Goal: Task Accomplishment & Management: Complete application form

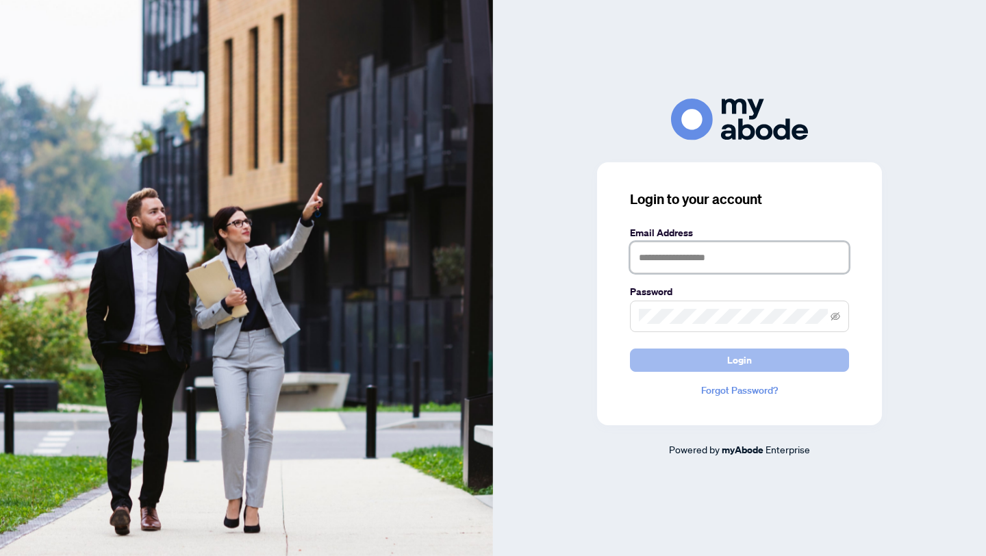
type input "**********"
click at [741, 363] on span "Login" at bounding box center [739, 360] width 25 height 22
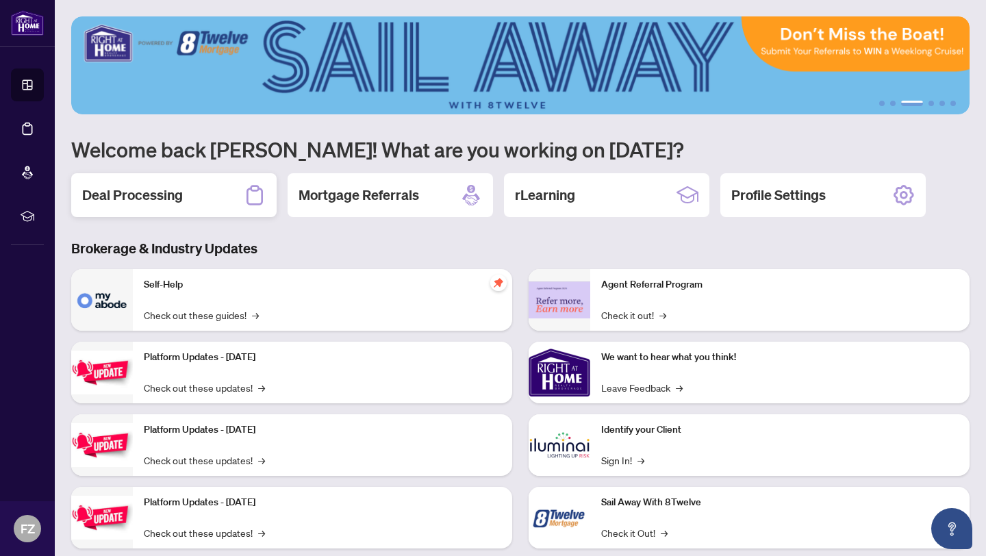
click at [177, 204] on h2 "Deal Processing" at bounding box center [132, 195] width 101 height 19
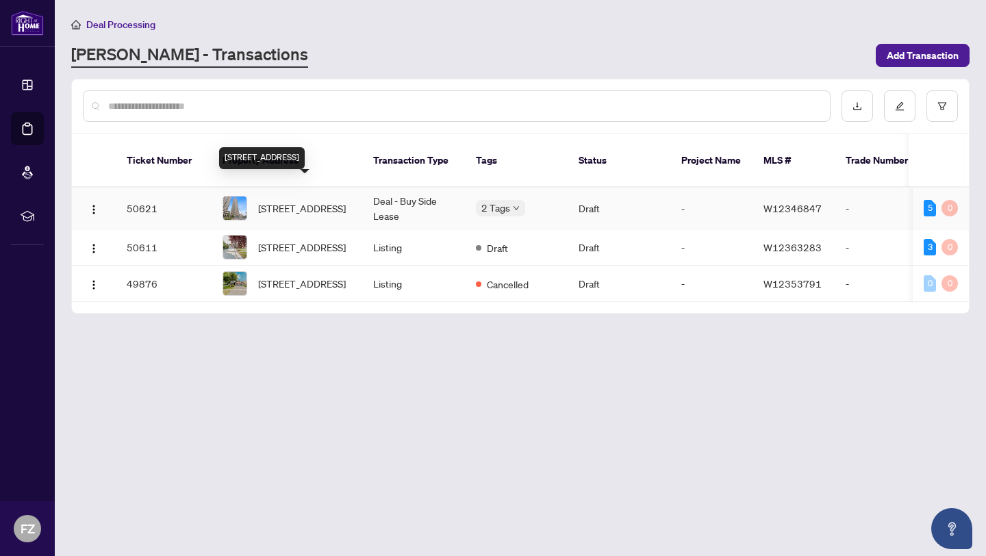
click at [301, 201] on span "[STREET_ADDRESS]" at bounding box center [302, 208] width 88 height 15
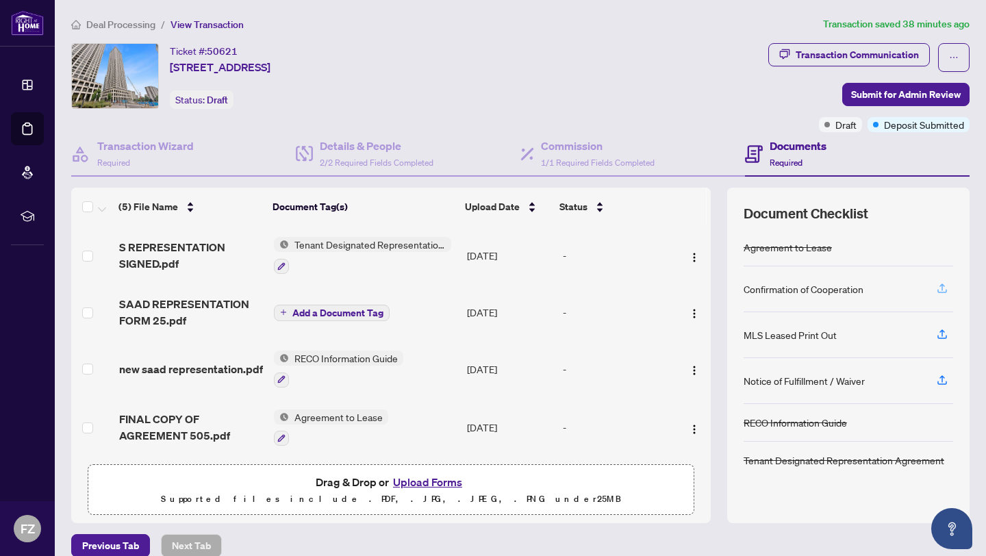
click at [943, 284] on icon "button" at bounding box center [942, 287] width 5 height 7
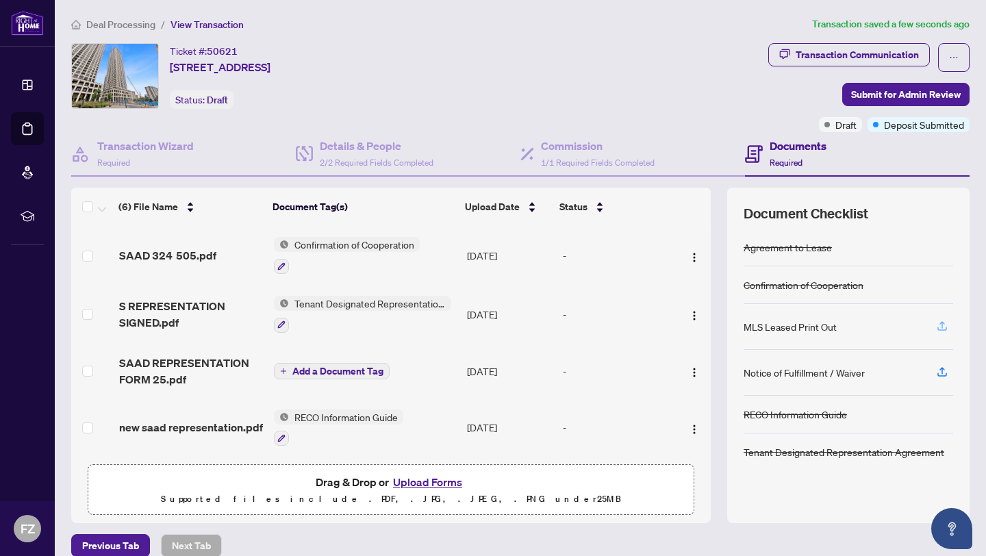
click at [940, 324] on icon "button" at bounding box center [942, 324] width 5 height 7
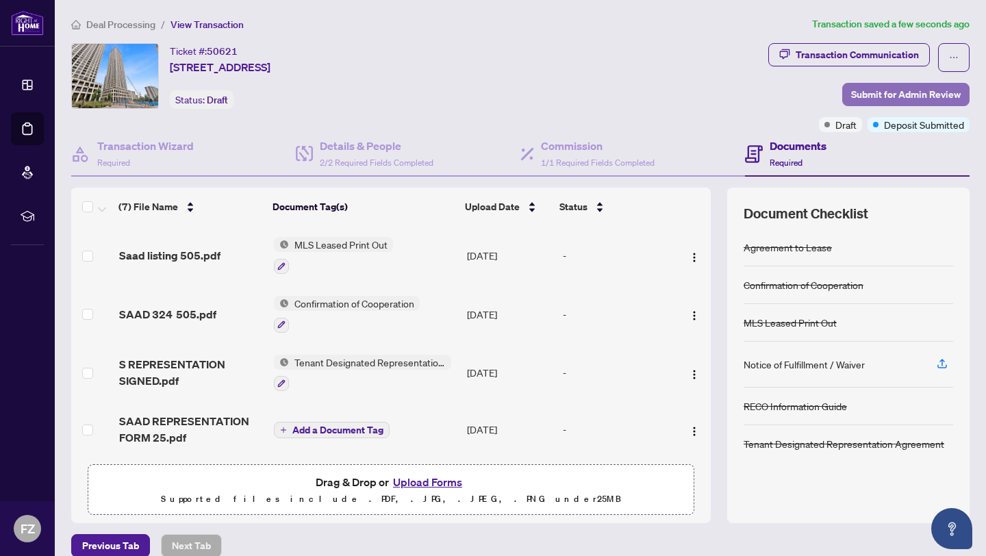
click at [866, 95] on span "Submit for Admin Review" at bounding box center [906, 95] width 110 height 22
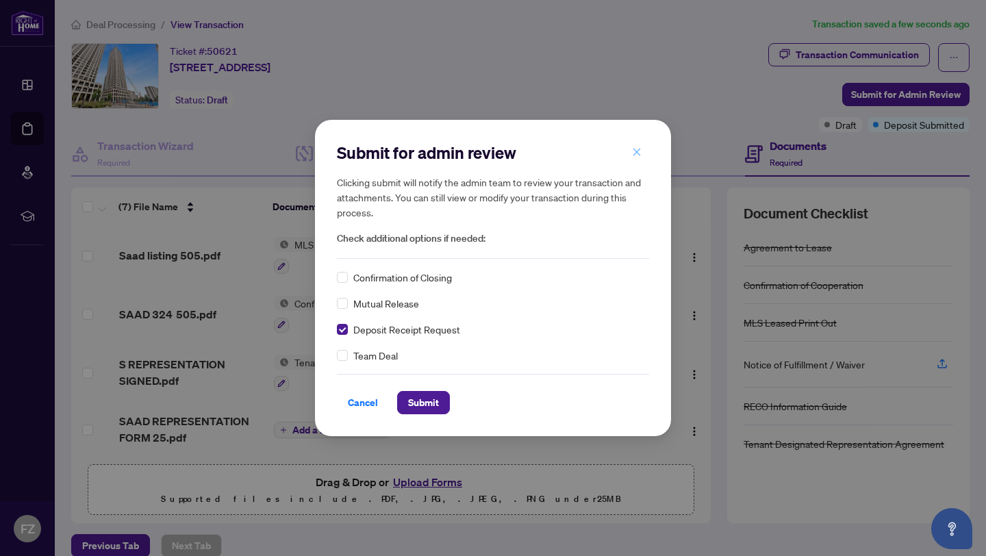
click at [637, 151] on icon "close" at bounding box center [637, 152] width 10 height 10
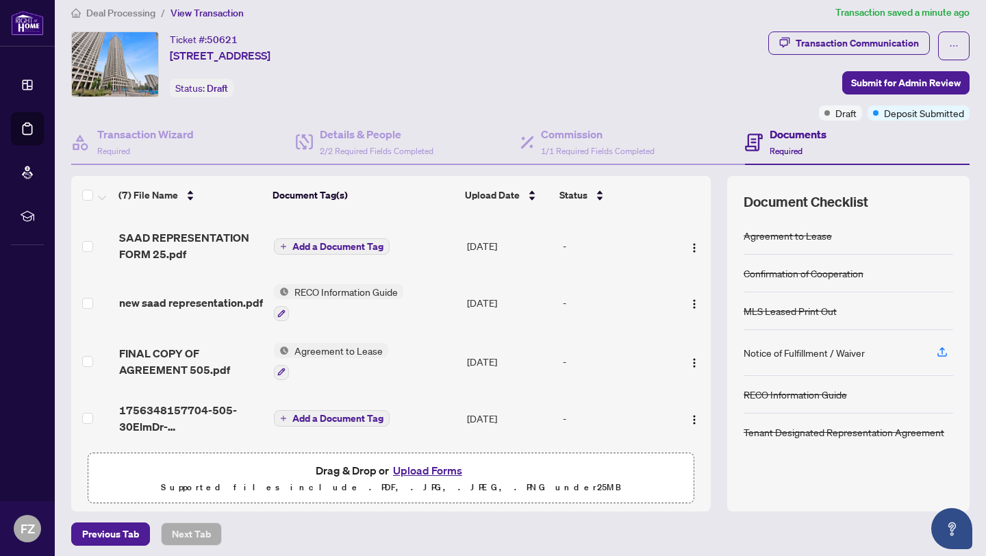
scroll to position [17, 0]
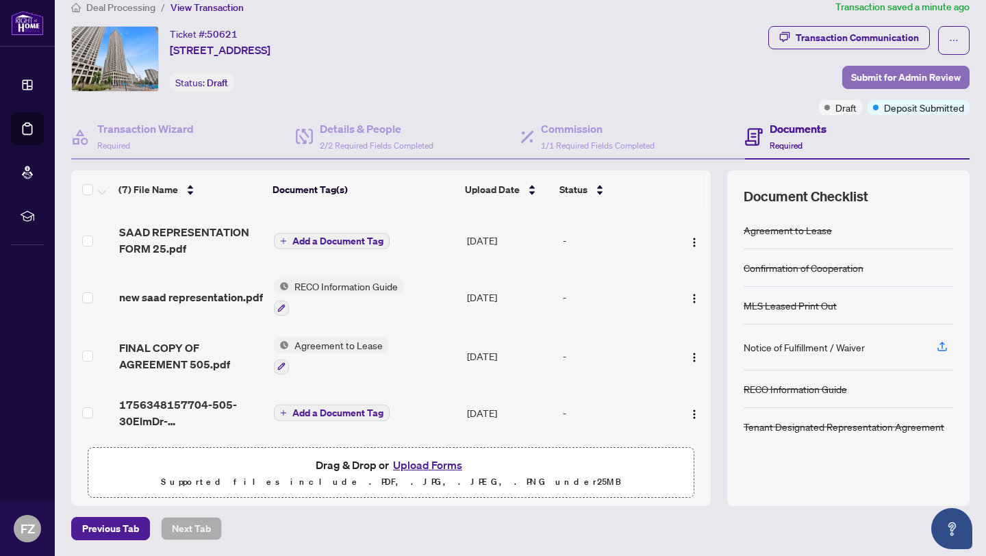
click at [864, 79] on span "Submit for Admin Review" at bounding box center [906, 77] width 110 height 22
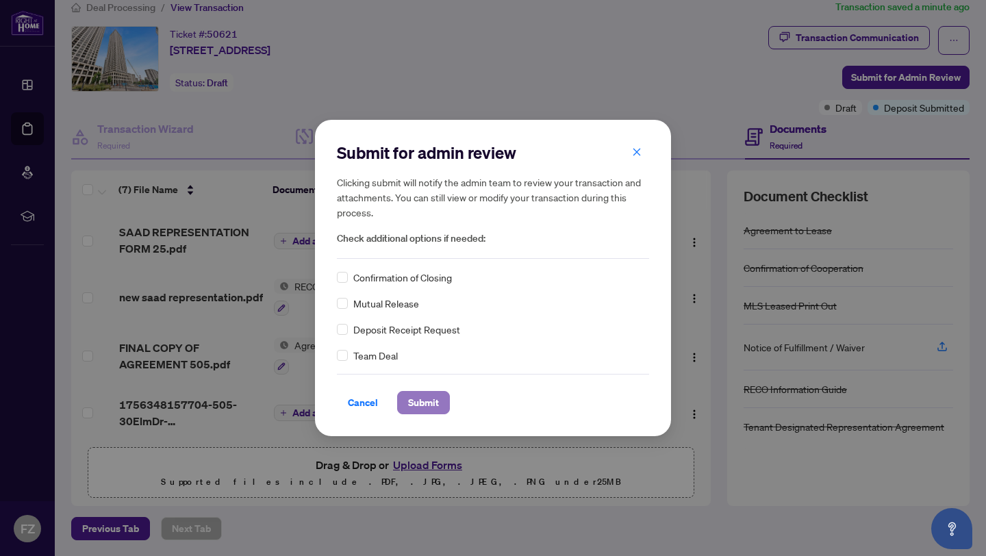
click at [423, 406] on span "Submit" at bounding box center [423, 403] width 31 height 22
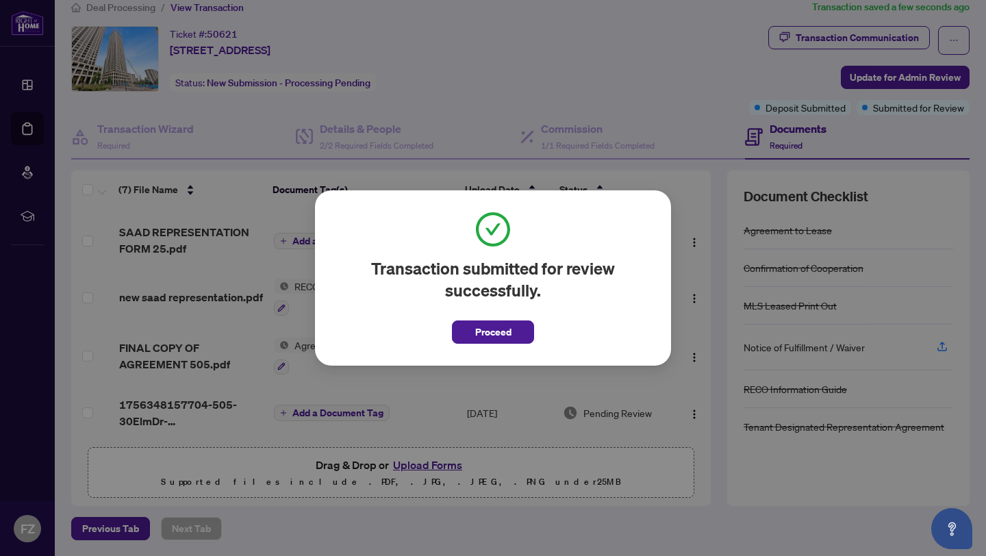
click at [687, 189] on div "Transaction submitted for review successfully. Proceed Cancel OK" at bounding box center [493, 278] width 986 height 556
click at [477, 327] on span "Proceed" at bounding box center [493, 332] width 36 height 22
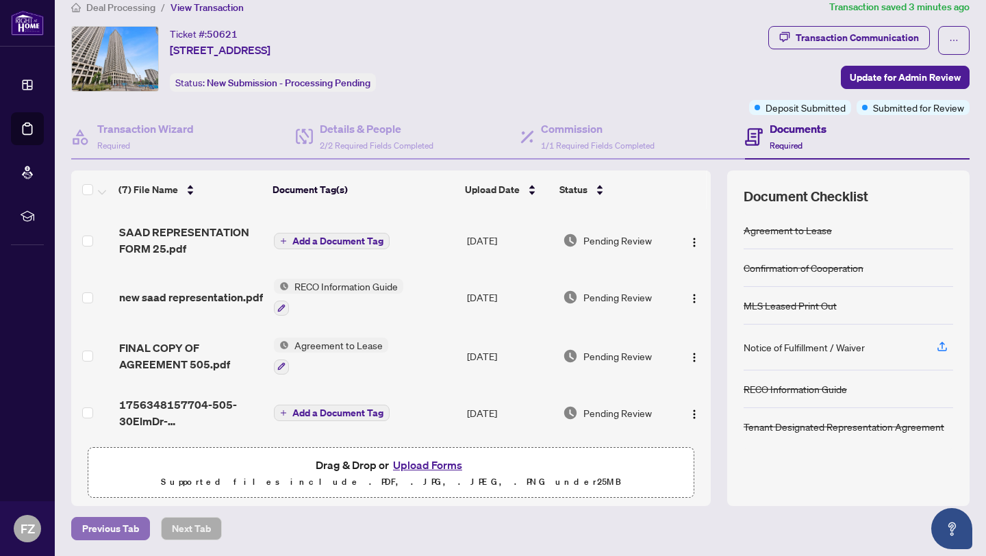
click at [95, 532] on span "Previous Tab" at bounding box center [110, 529] width 57 height 22
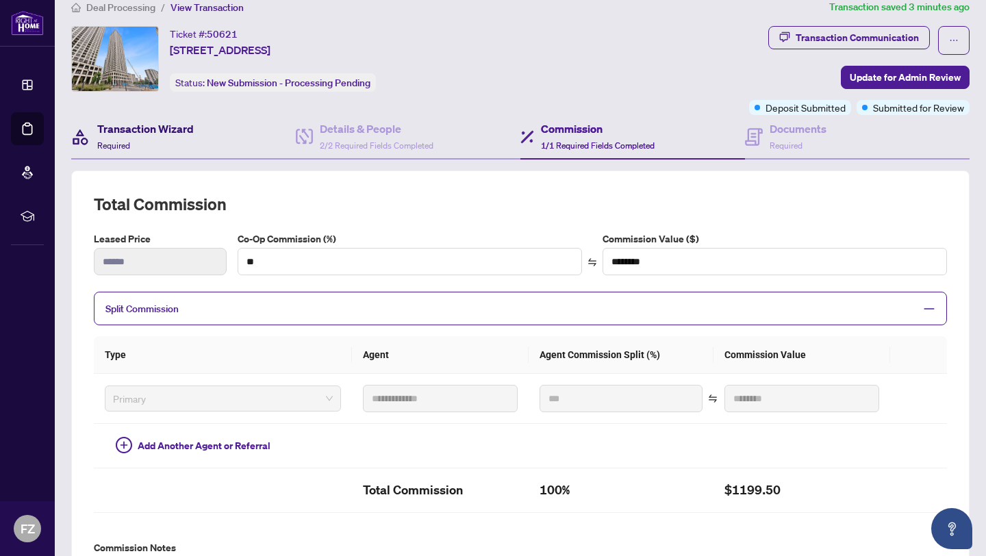
click at [140, 130] on h4 "Transaction Wizard" at bounding box center [145, 129] width 97 height 16
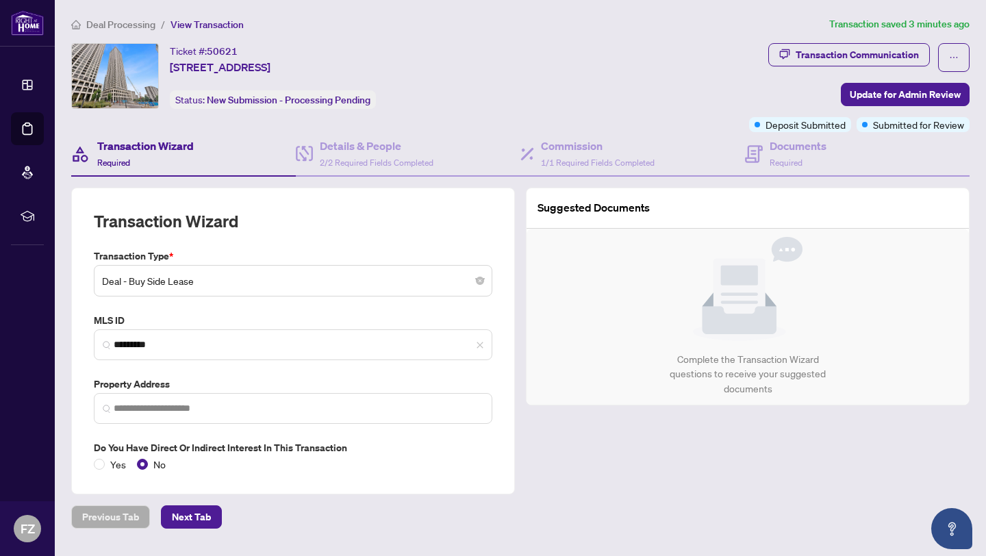
type input "**********"
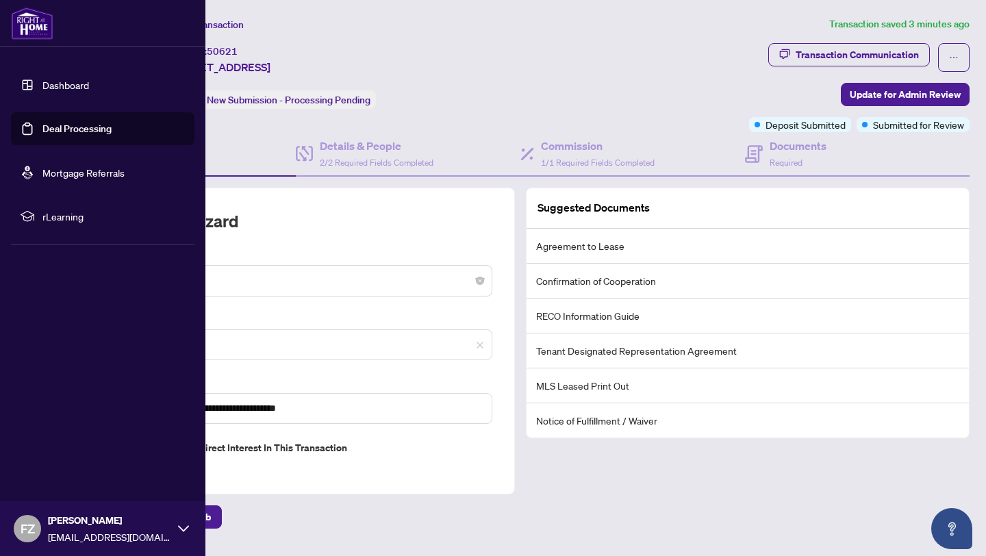
click at [71, 84] on link "Dashboard" at bounding box center [65, 85] width 47 height 12
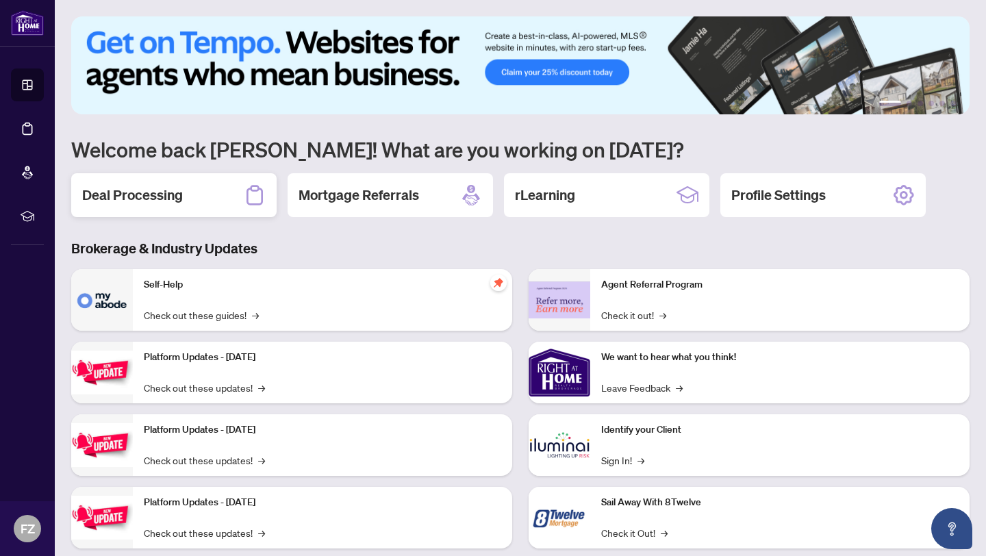
click at [164, 197] on h2 "Deal Processing" at bounding box center [132, 195] width 101 height 19
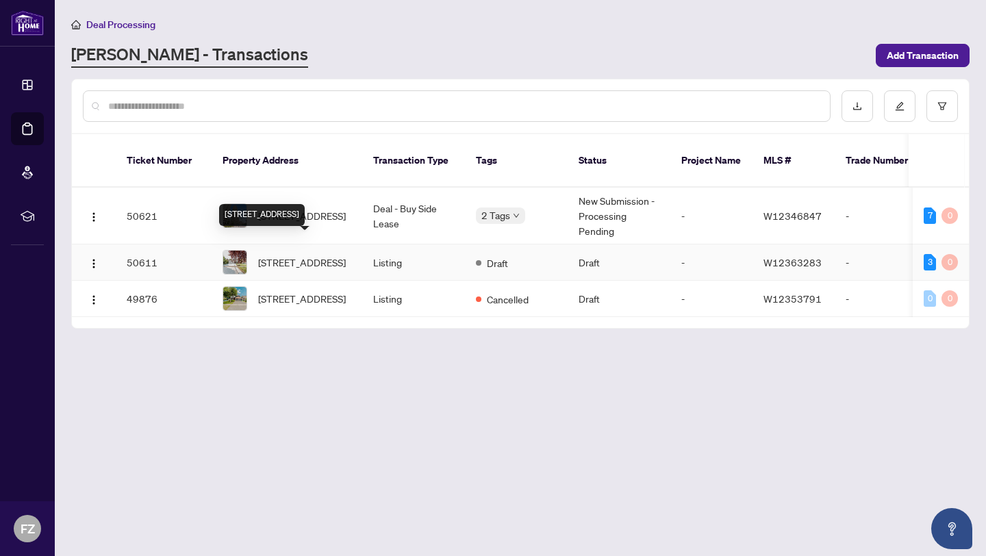
click at [266, 255] on span "[STREET_ADDRESS]" at bounding box center [302, 262] width 88 height 15
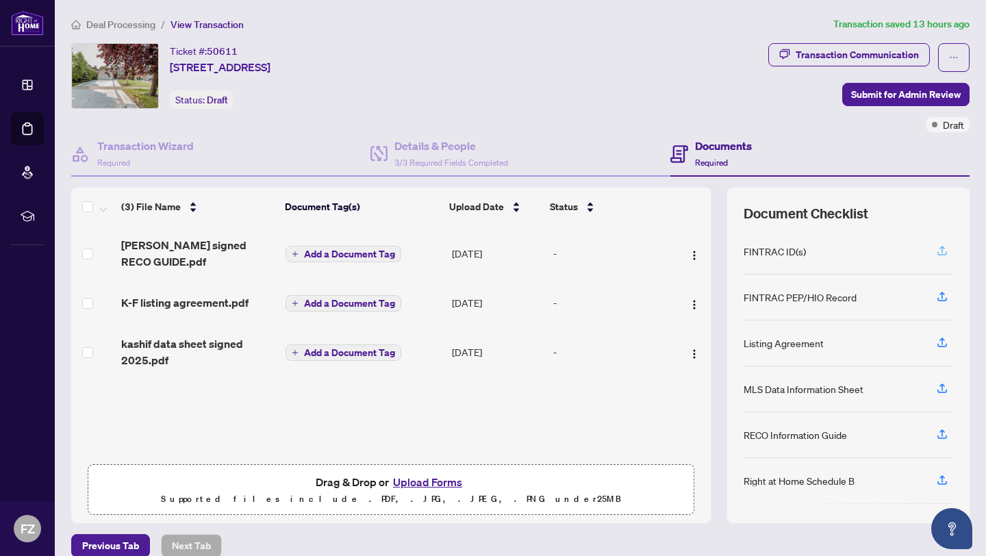
click at [949, 247] on button "button" at bounding box center [943, 251] width 22 height 23
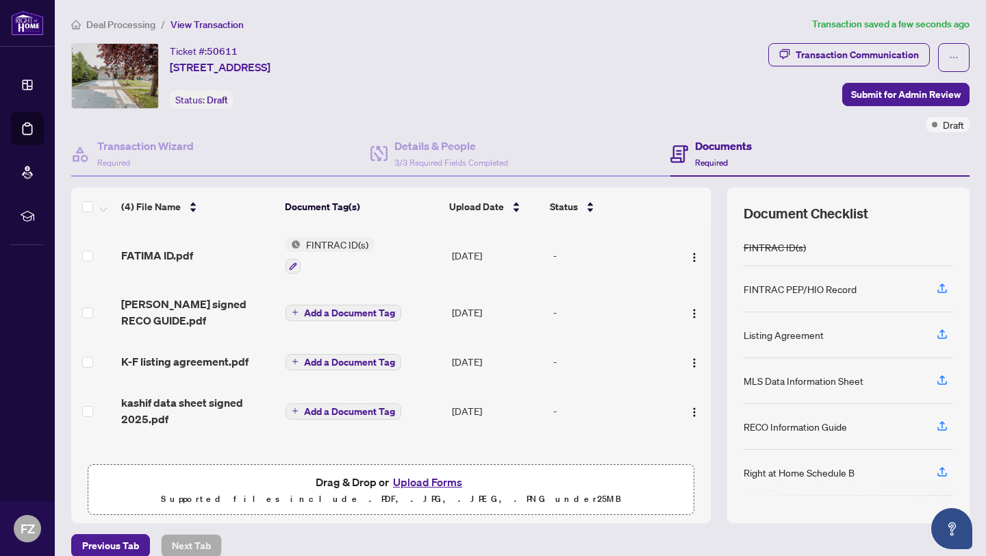
click at [423, 484] on button "Upload Forms" at bounding box center [427, 482] width 77 height 18
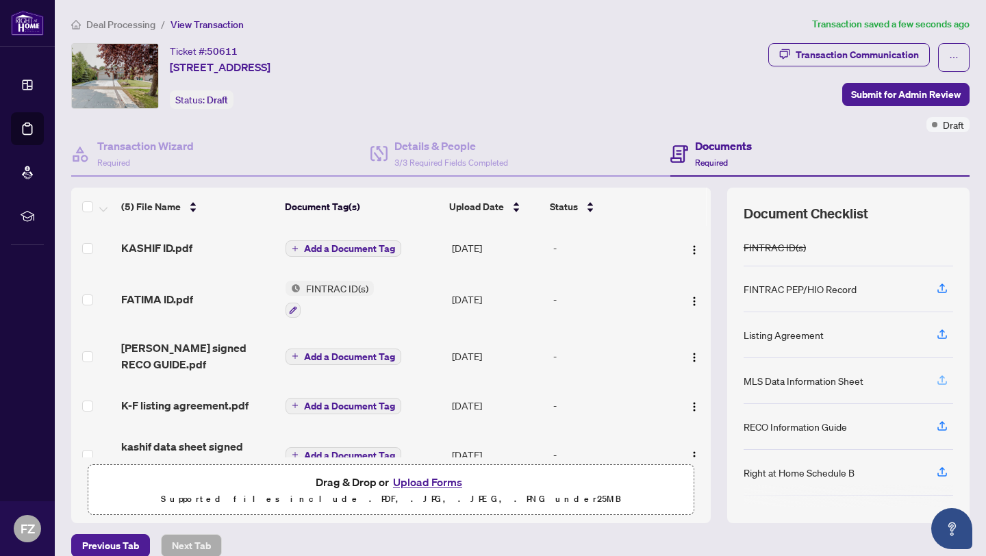
click at [942, 379] on icon "button" at bounding box center [942, 378] width 5 height 7
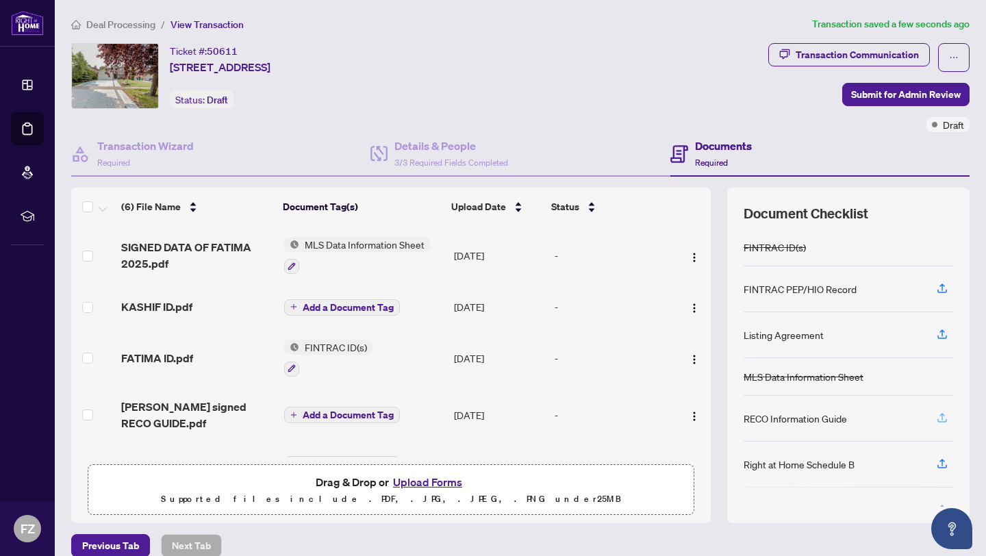
click at [943, 419] on icon "button" at bounding box center [942, 418] width 12 height 12
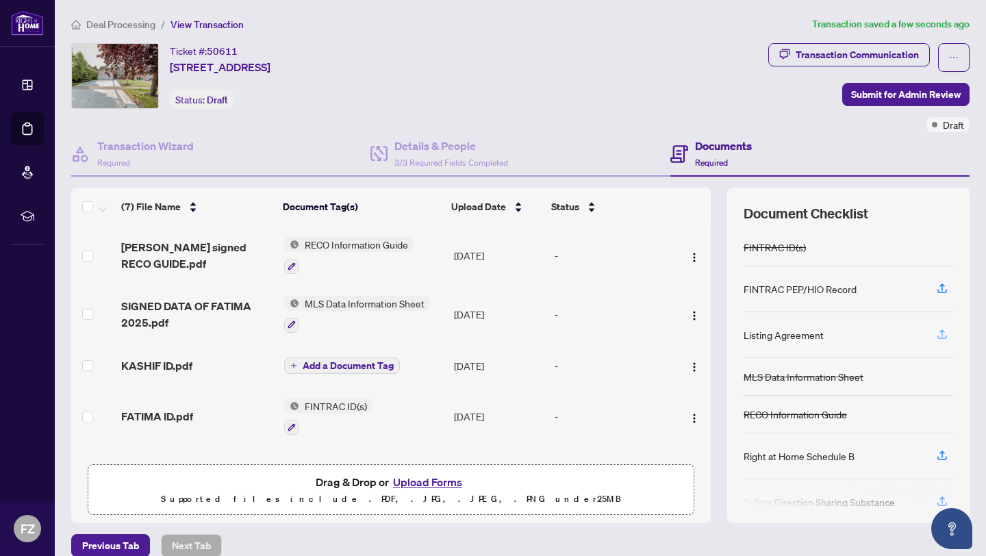
click at [945, 334] on icon "button" at bounding box center [942, 334] width 12 height 12
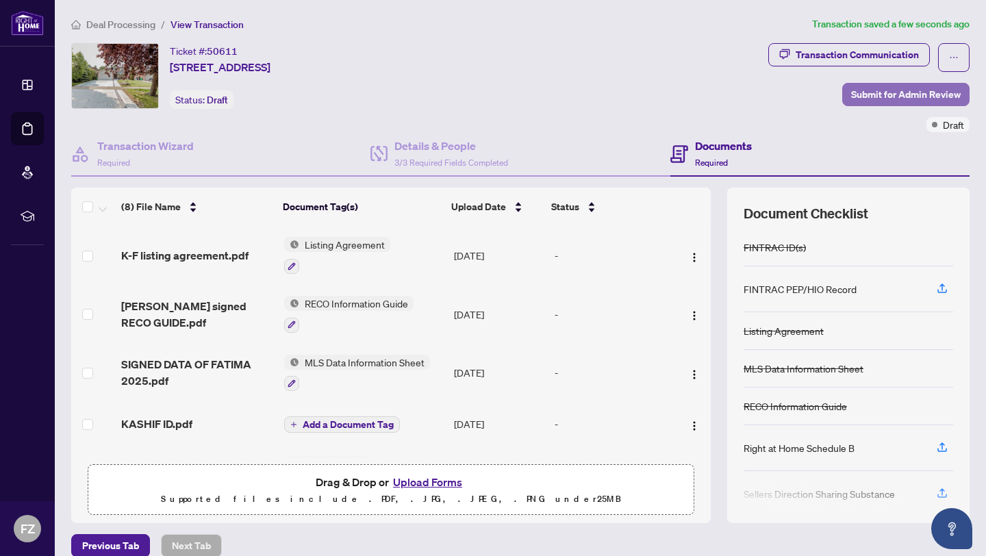
click at [875, 94] on span "Submit for Admin Review" at bounding box center [906, 95] width 110 height 22
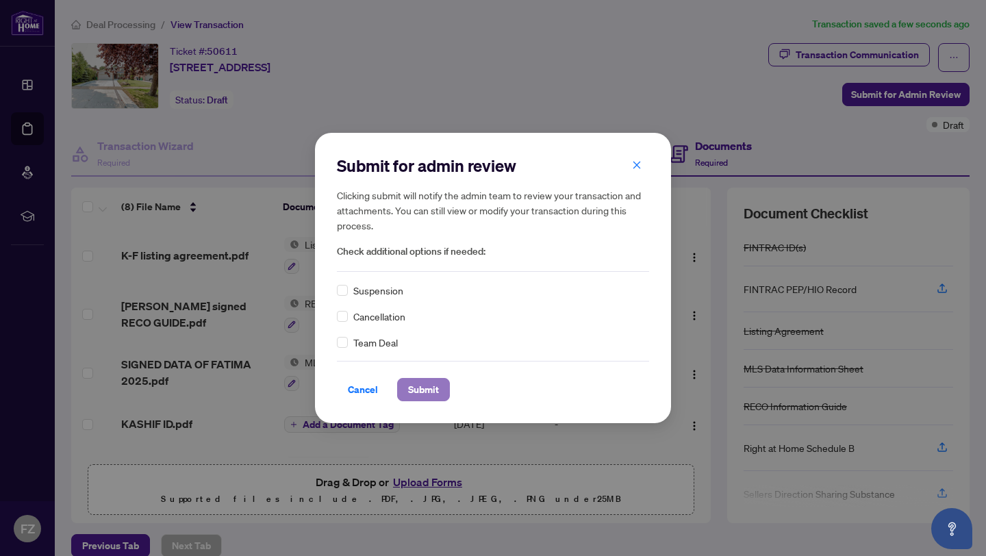
click at [414, 389] on span "Submit" at bounding box center [423, 390] width 31 height 22
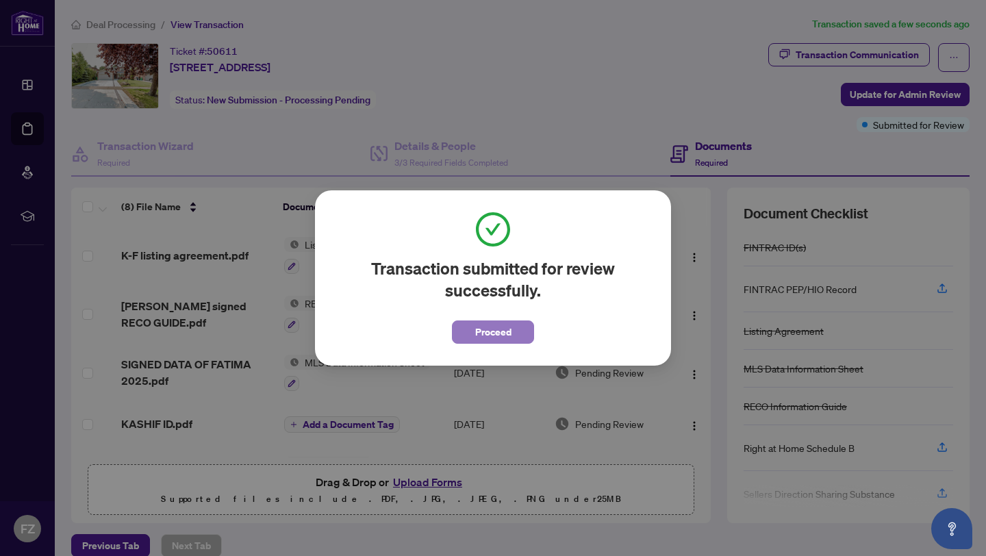
click at [492, 335] on span "Proceed" at bounding box center [493, 332] width 36 height 22
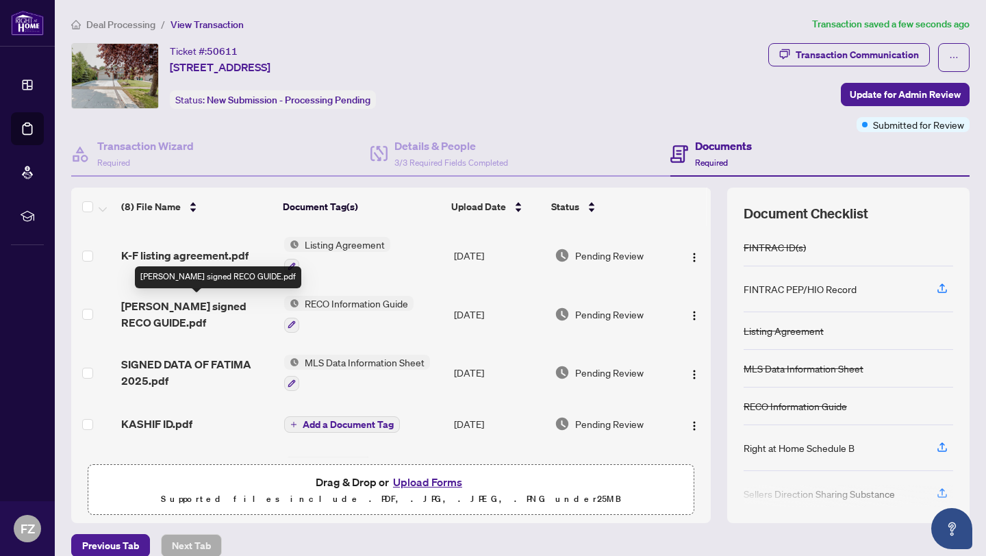
click at [141, 308] on span "kashif signed RECO GUIDE.pdf" at bounding box center [197, 314] width 152 height 33
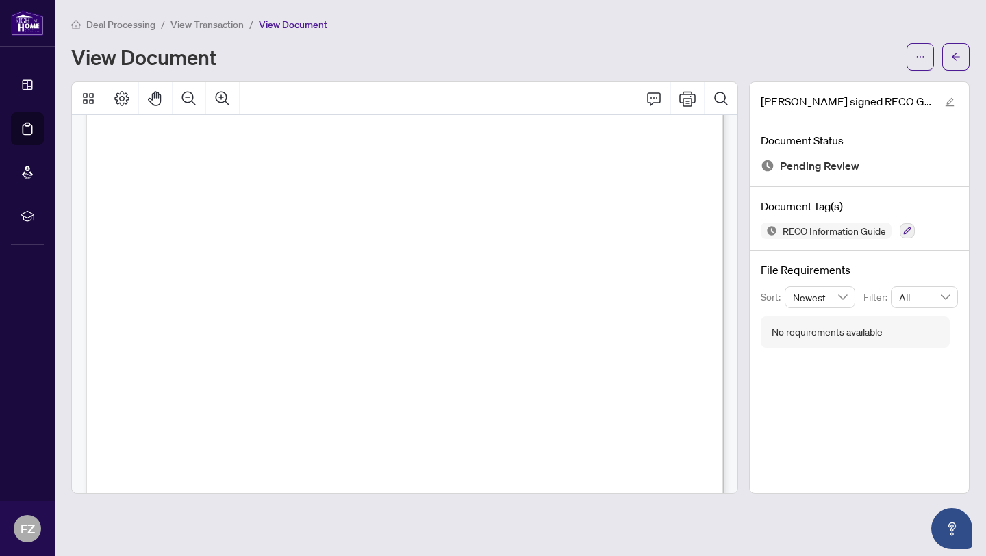
scroll to position [10299, 0]
